Goal: Information Seeking & Learning: Learn about a topic

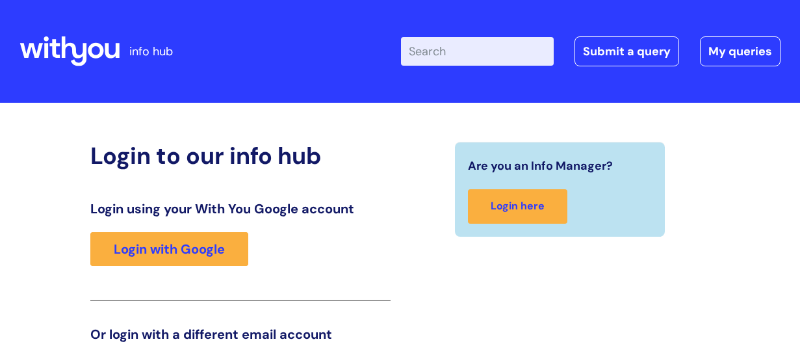
scroll to position [204, 0]
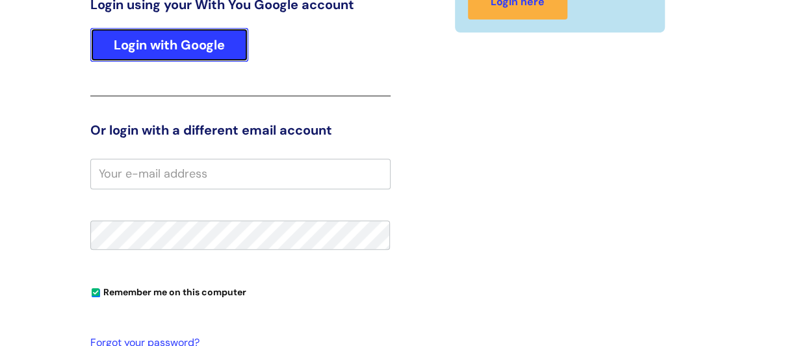
click at [209, 45] on link "Login with Google" at bounding box center [169, 45] width 158 height 34
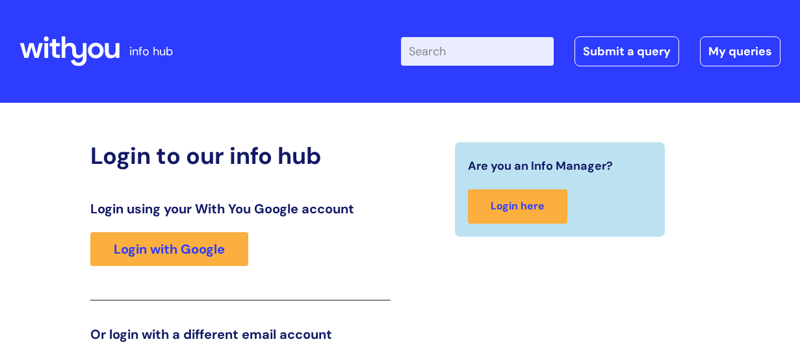
scroll to position [203, 0]
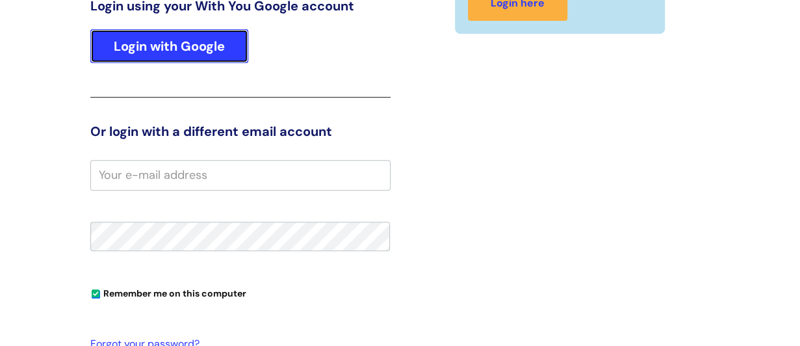
click at [210, 51] on link "Login with Google" at bounding box center [169, 46] width 158 height 34
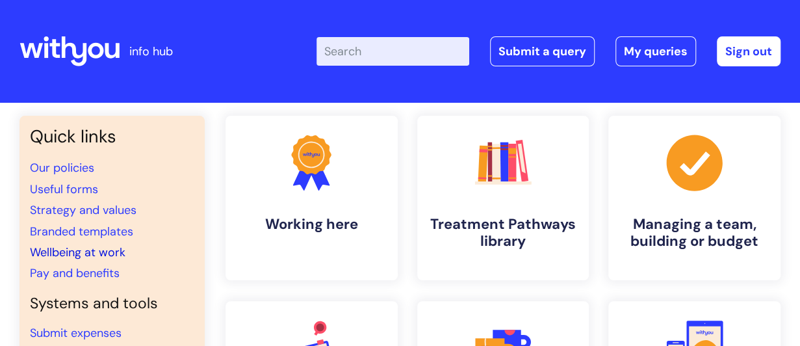
click at [77, 252] on link "Wellbeing at work" at bounding box center [78, 252] width 96 height 16
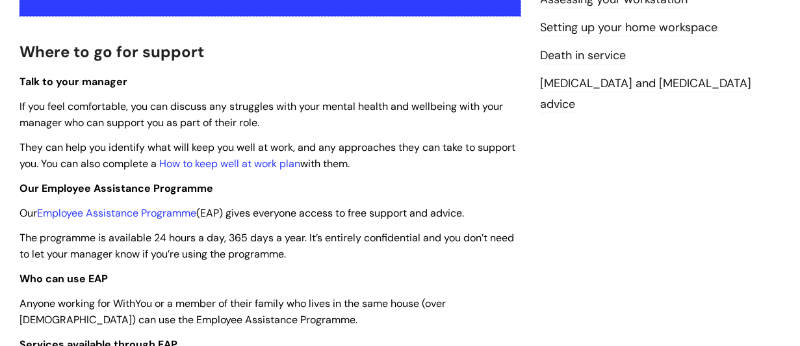
scroll to position [325, 0]
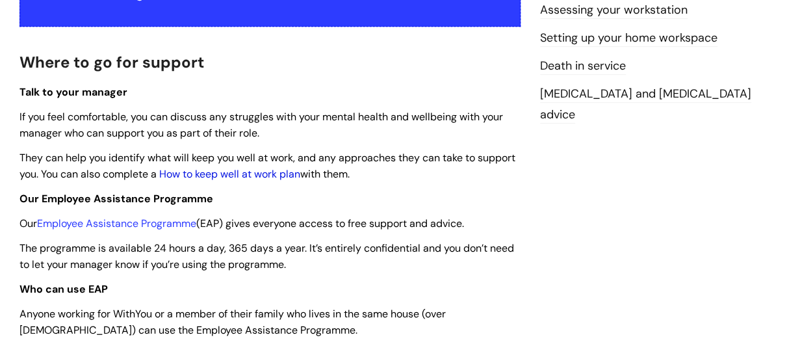
click at [251, 172] on link "How to keep well at work plan" at bounding box center [229, 174] width 141 height 14
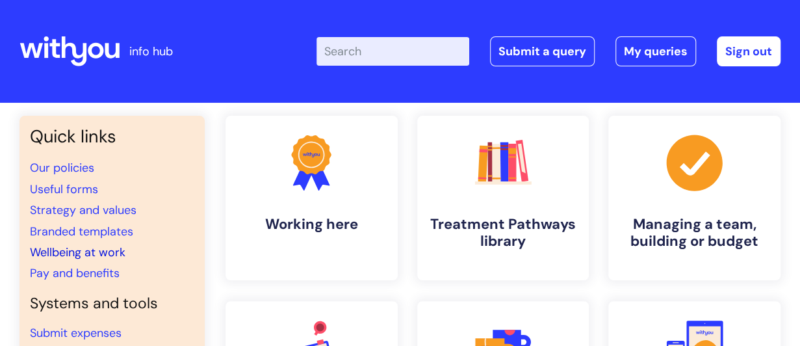
click at [79, 251] on link "Wellbeing at work" at bounding box center [78, 252] width 96 height 16
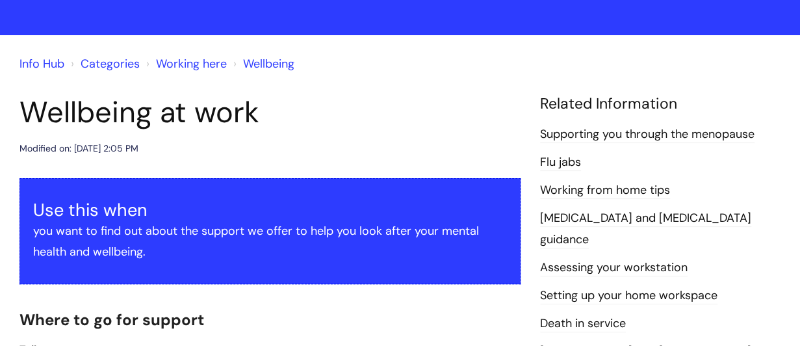
scroll to position [65, 0]
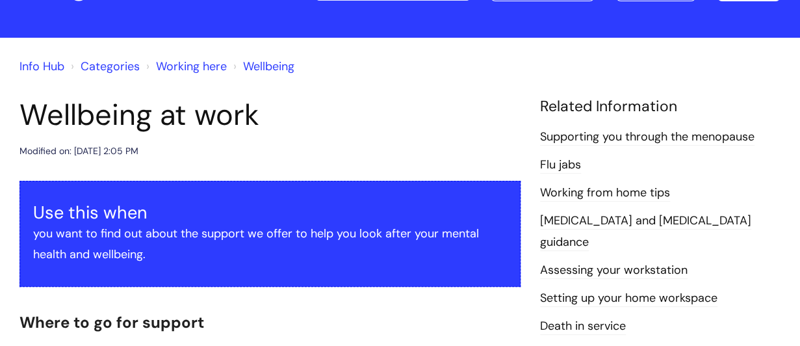
click at [569, 137] on link "Supporting you through the menopause" at bounding box center [647, 137] width 214 height 17
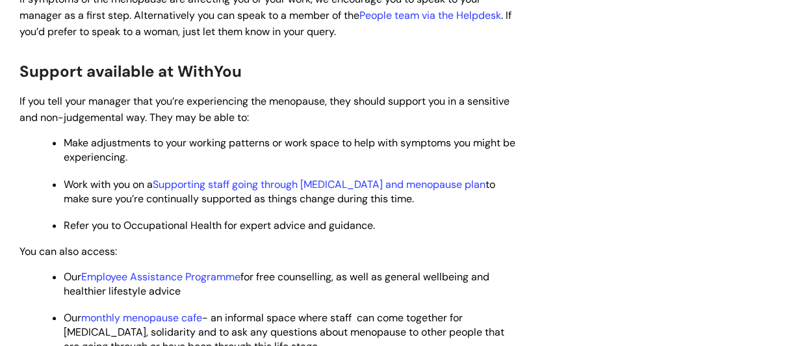
scroll to position [482, 0]
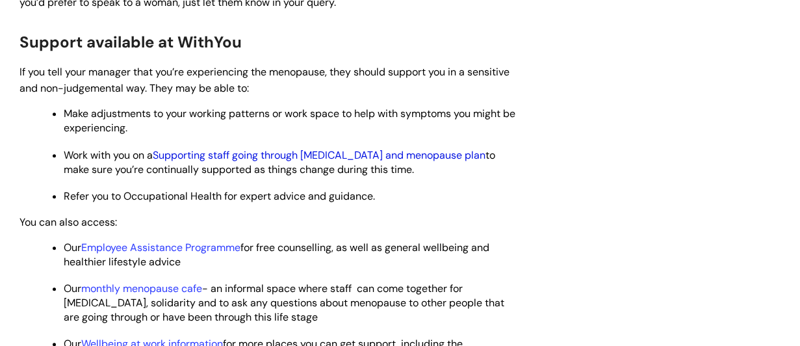
click at [376, 151] on link "Supporting staff going through perimenopause and menopause plan" at bounding box center [319, 155] width 333 height 14
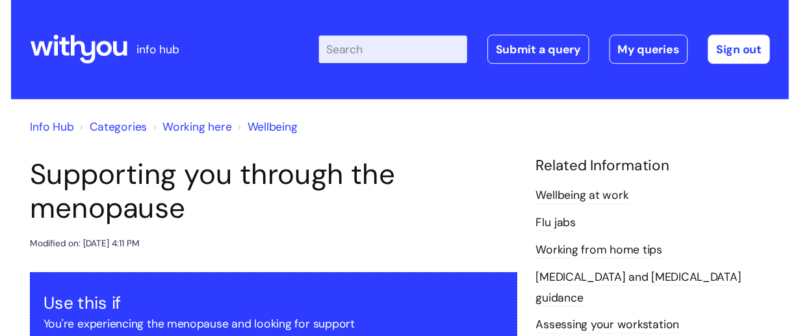
scroll to position [0, 0]
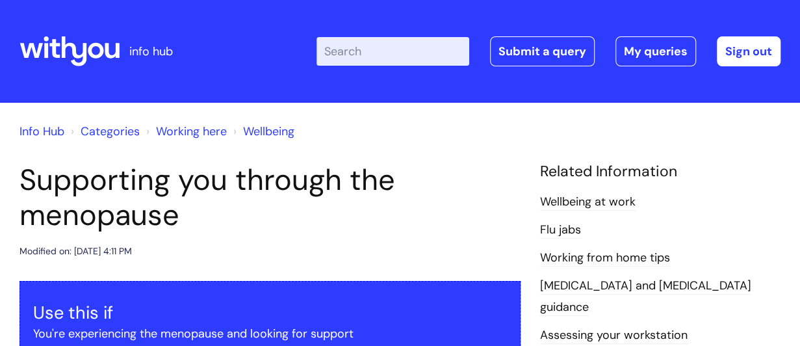
click at [348, 53] on input "Enter your search term here..." at bounding box center [393, 51] width 153 height 29
type input "posters"
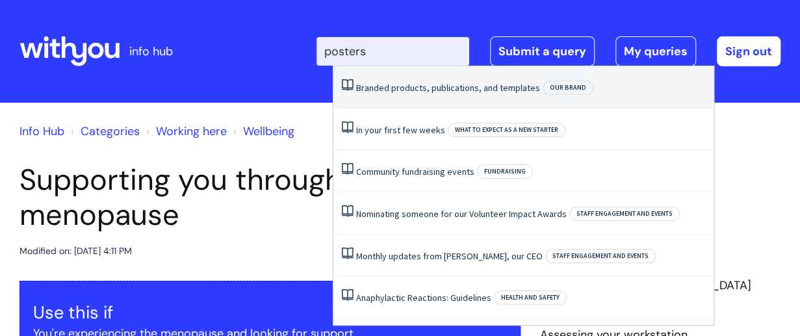
click at [416, 91] on link "Branded products, publications, and templates" at bounding box center [448, 88] width 184 height 12
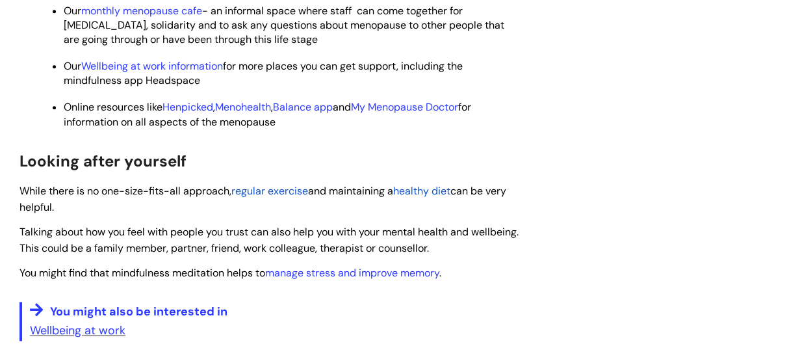
scroll to position [780, 0]
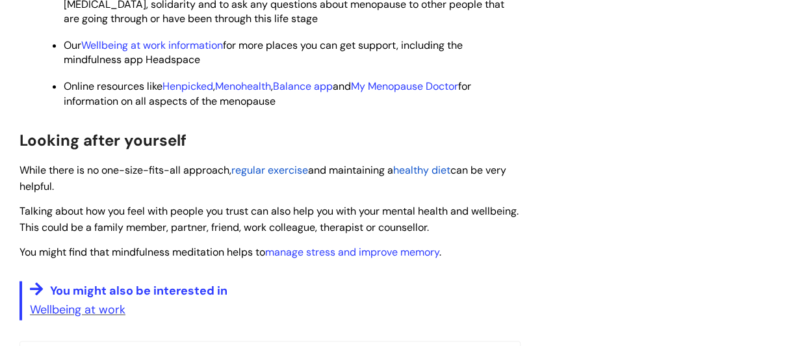
click at [255, 170] on span "regular exercise" at bounding box center [269, 170] width 77 height 14
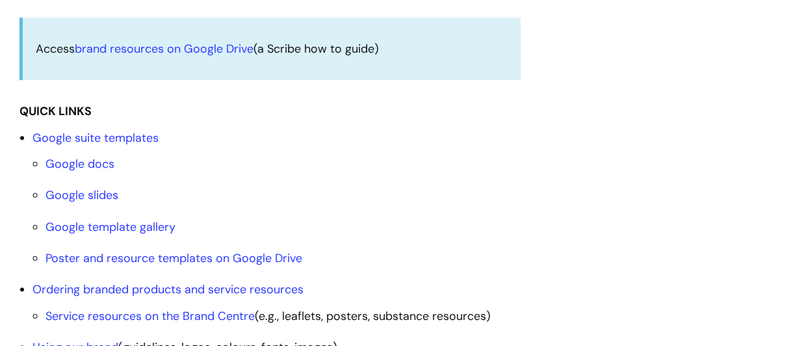
scroll to position [455, 0]
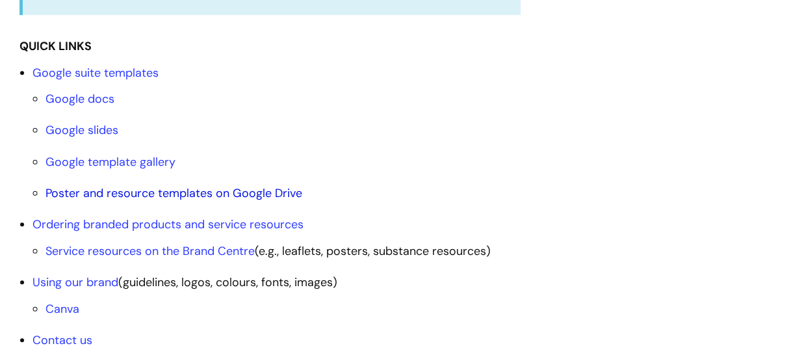
click at [205, 192] on link "Poster and resource templates on Google Drive" at bounding box center [173, 193] width 257 height 16
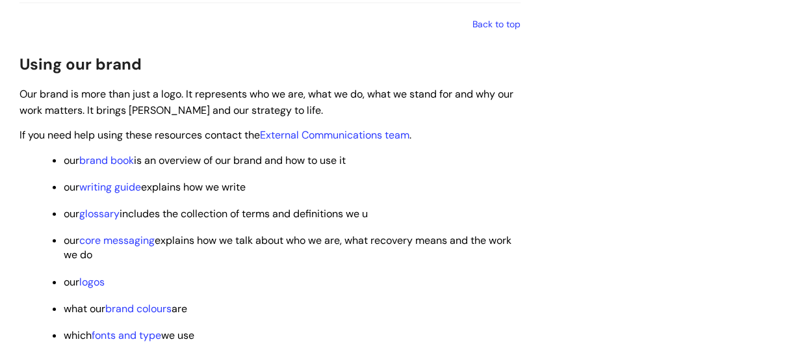
scroll to position [1898, 0]
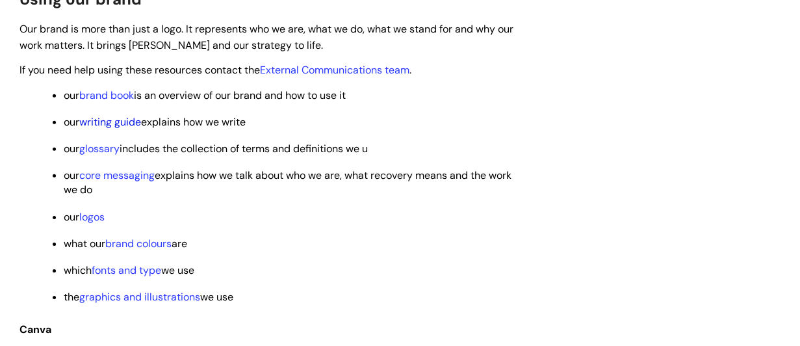
click at [118, 129] on link "writing guide" at bounding box center [110, 122] width 62 height 14
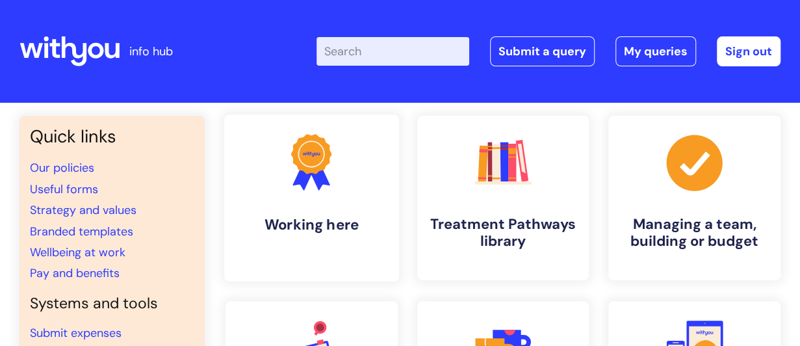
click at [322, 184] on icon at bounding box center [319, 176] width 21 height 28
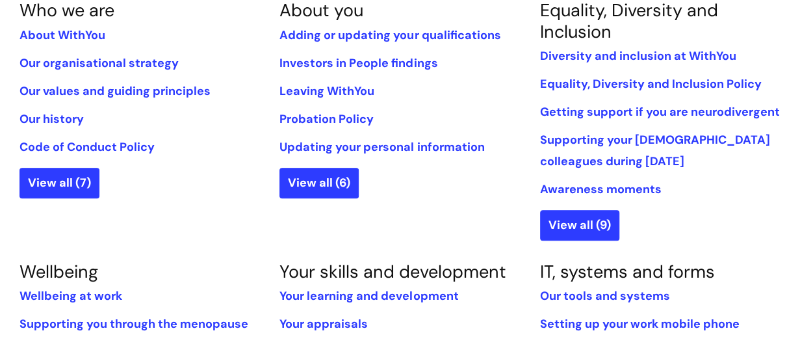
scroll to position [260, 0]
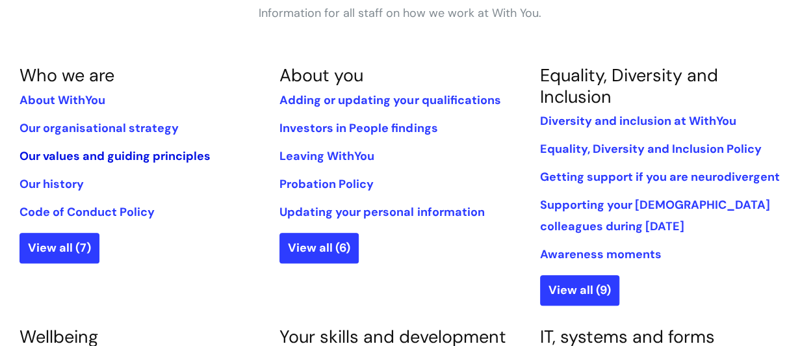
click at [174, 155] on link "Our values and guiding principles" at bounding box center [114, 156] width 191 height 16
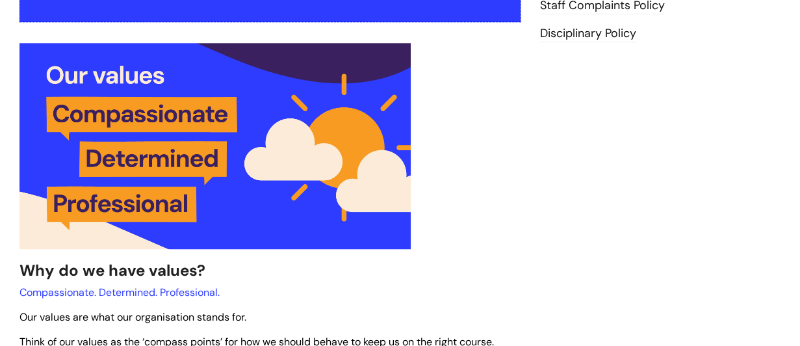
scroll to position [325, 0]
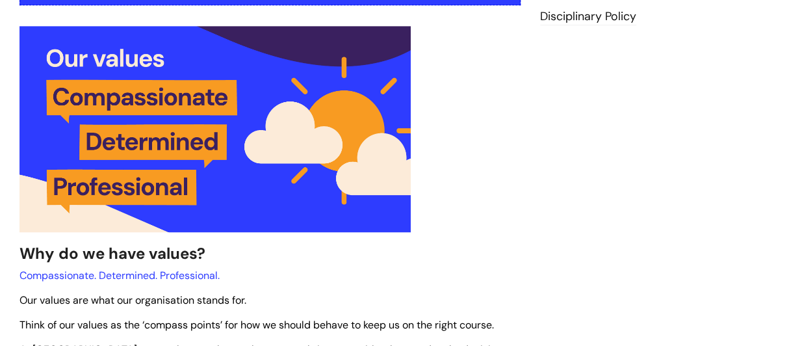
click at [227, 141] on img at bounding box center [214, 129] width 391 height 206
click at [251, 147] on img at bounding box center [214, 129] width 391 height 206
click at [252, 148] on img at bounding box center [214, 129] width 391 height 206
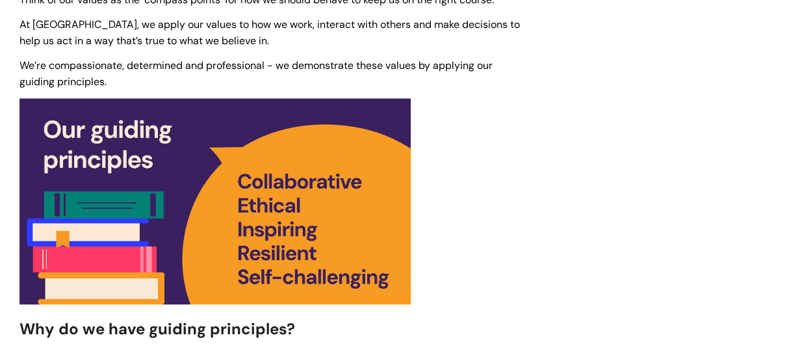
scroll to position [715, 0]
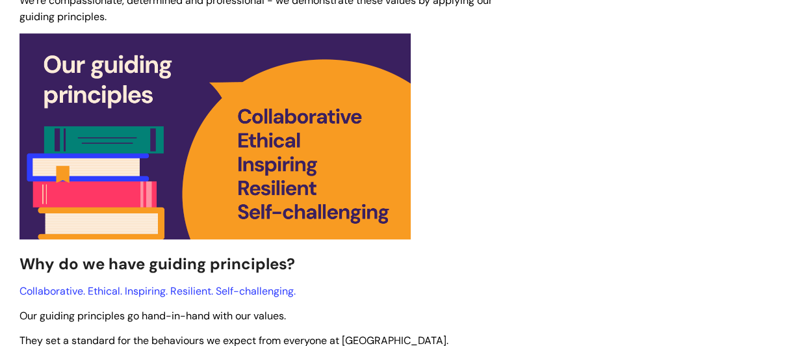
click at [195, 135] on img at bounding box center [214, 136] width 391 height 206
click at [195, 136] on img at bounding box center [214, 136] width 391 height 206
click at [196, 136] on img at bounding box center [214, 136] width 391 height 206
click at [197, 136] on img at bounding box center [214, 136] width 391 height 206
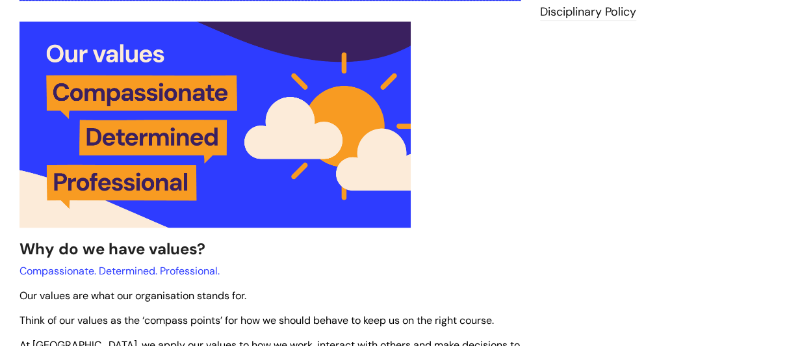
scroll to position [325, 0]
